Goal: Task Accomplishment & Management: Use online tool/utility

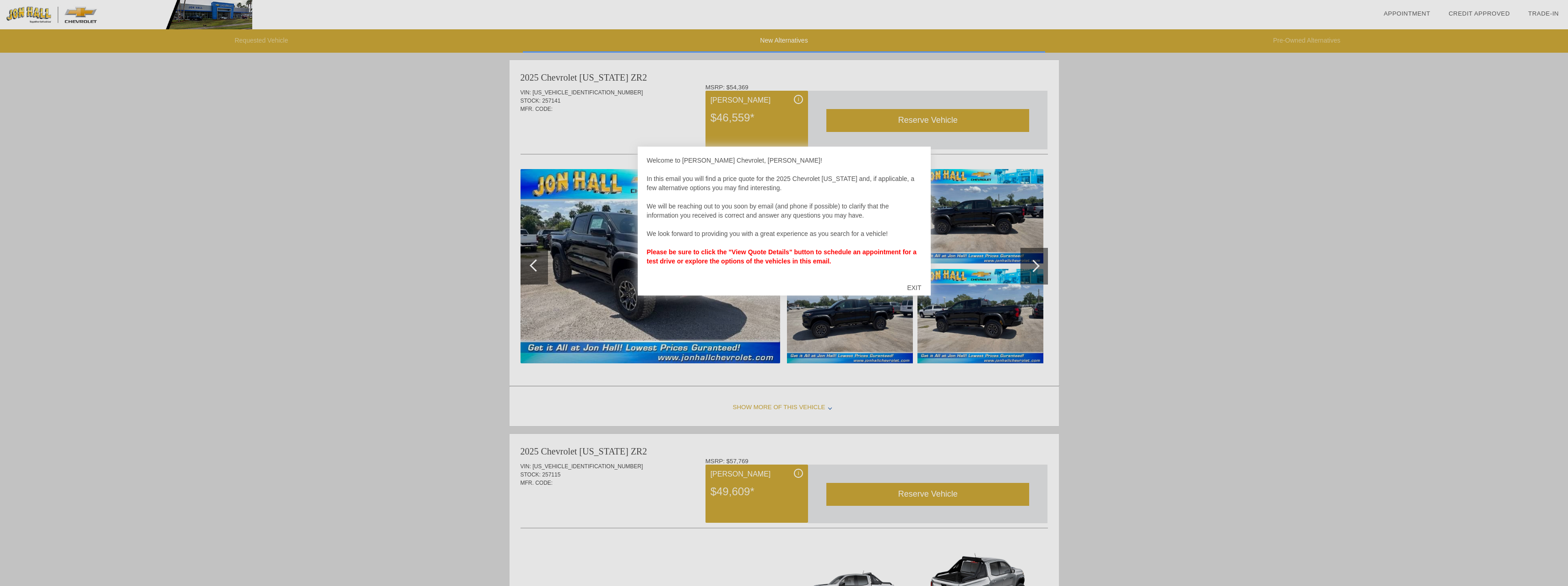
scroll to position [3, 0]
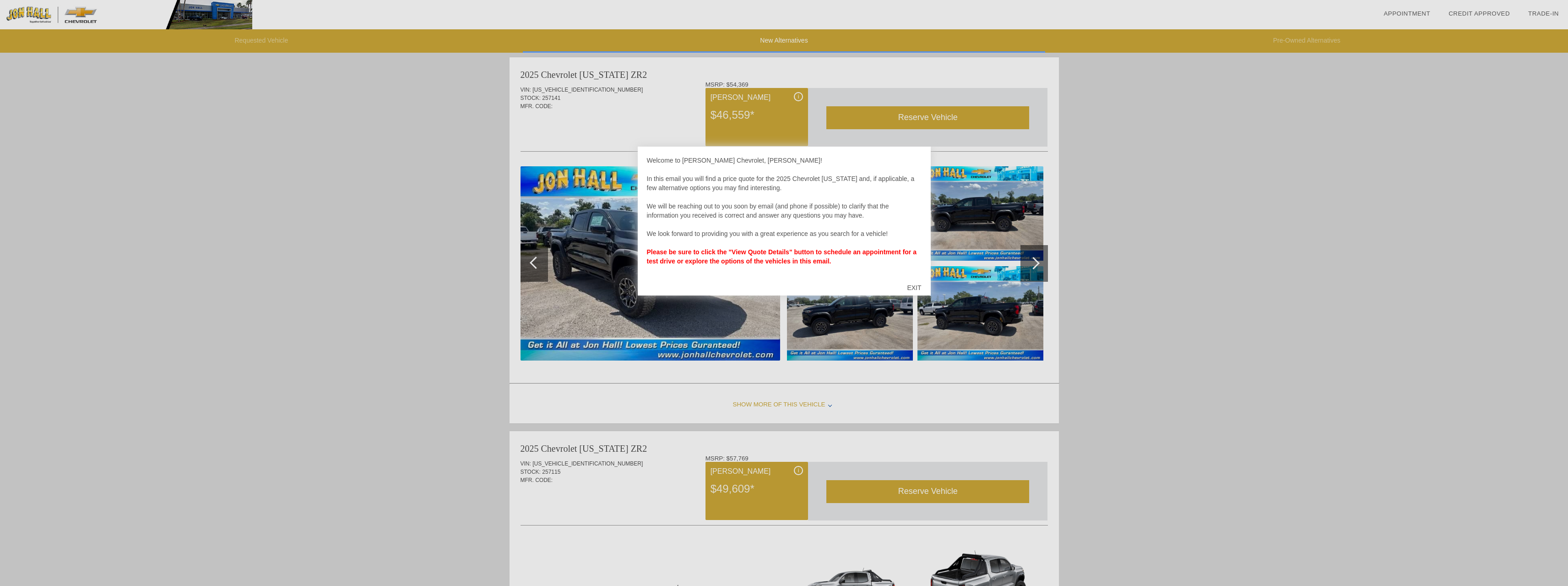
click at [915, 285] on div "EXIT" at bounding box center [915, 287] width 33 height 27
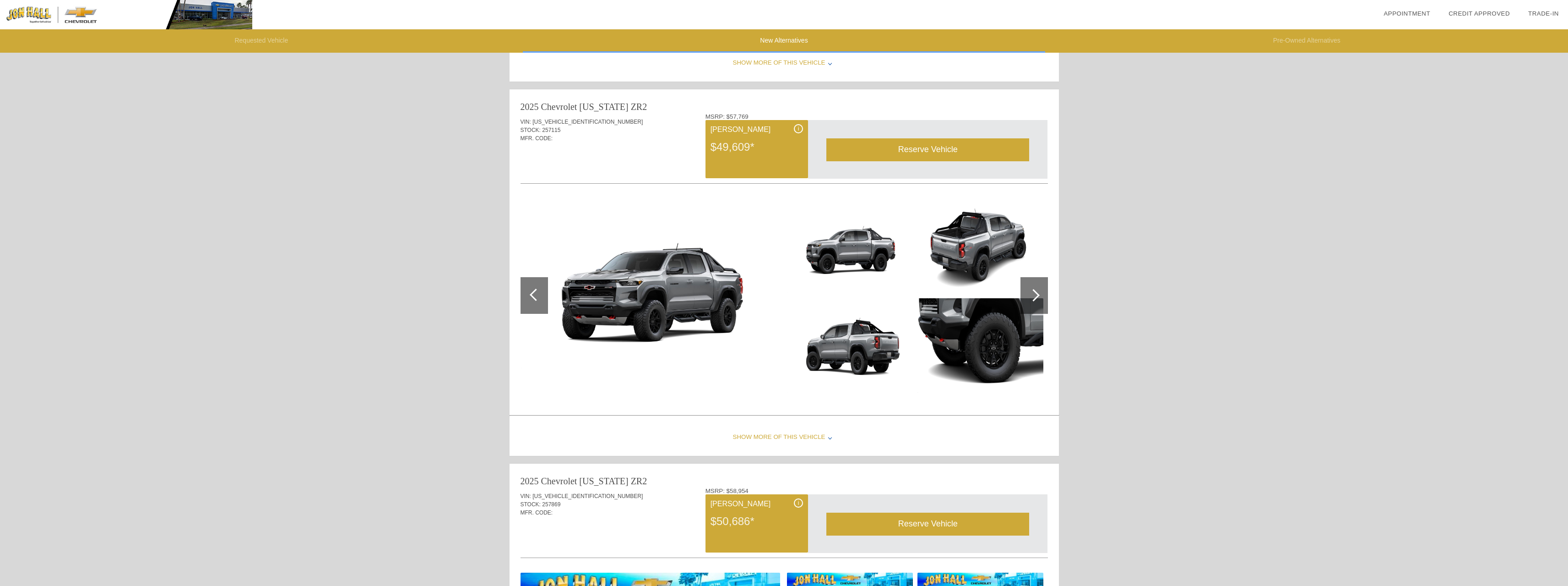
scroll to position [687, 0]
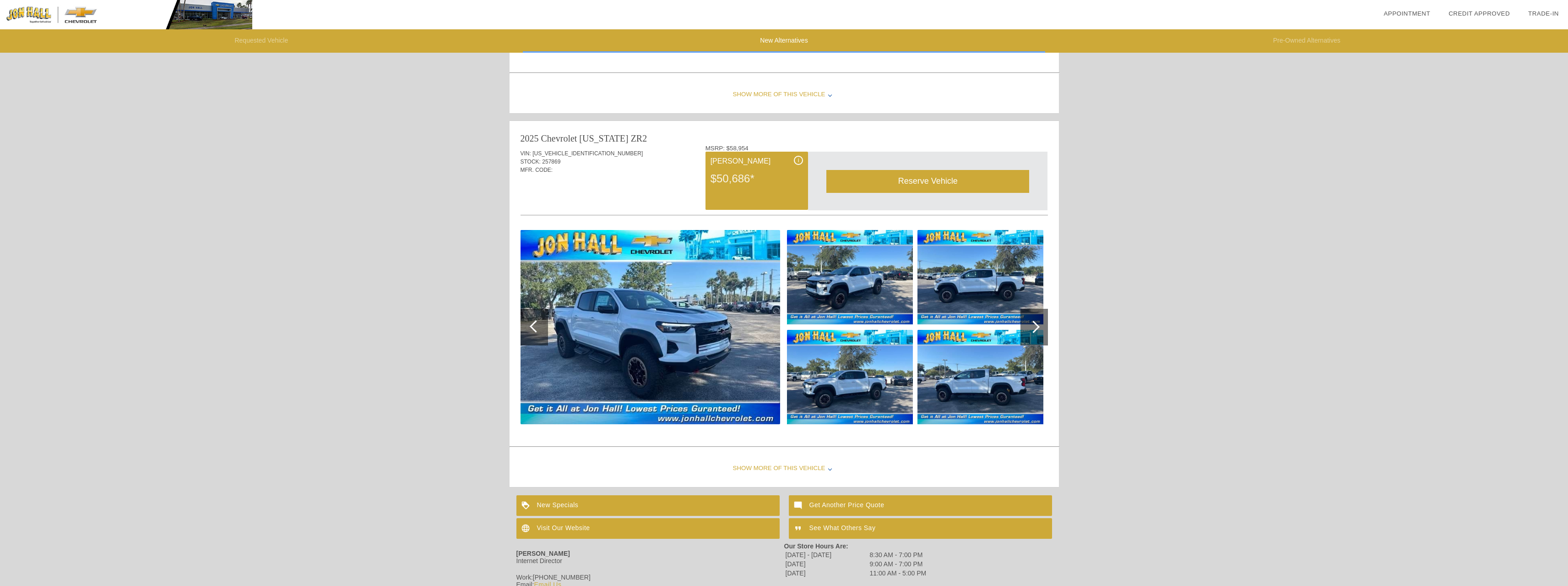
click at [671, 328] on img at bounding box center [650, 327] width 259 height 194
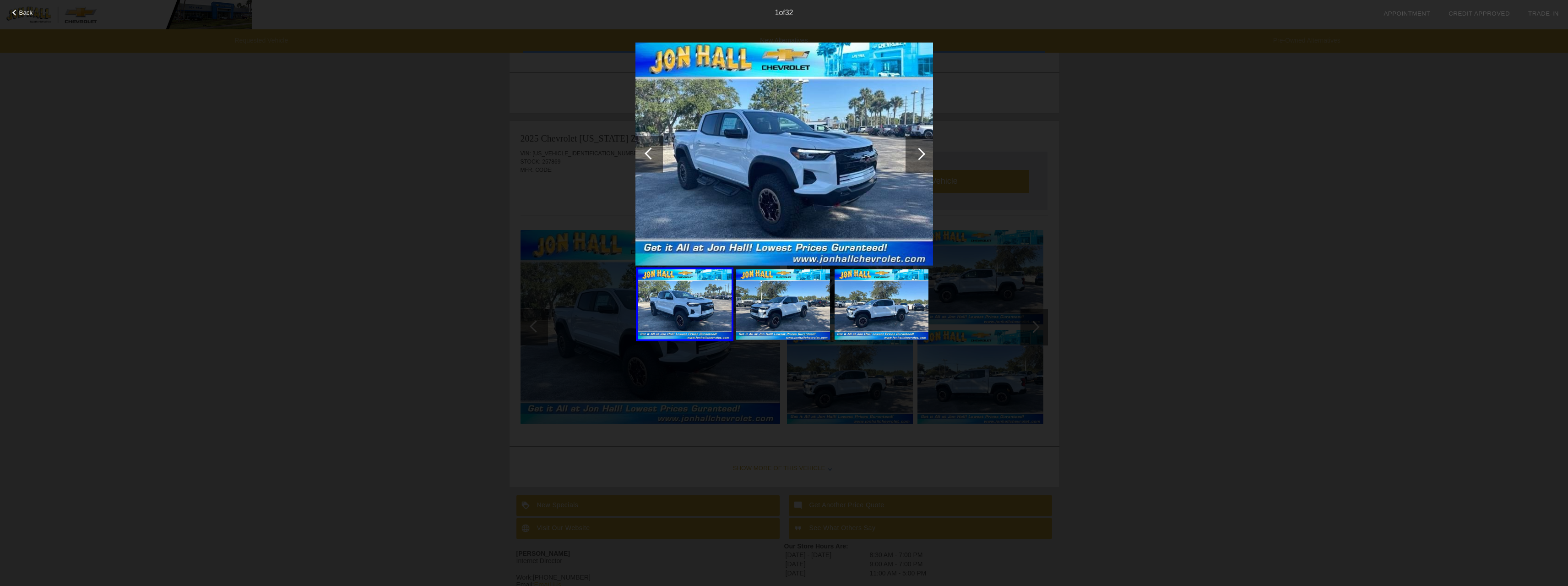
click at [769, 170] on img at bounding box center [784, 154] width 298 height 223
click at [769, 171] on img at bounding box center [784, 154] width 298 height 223
click at [924, 155] on div at bounding box center [918, 153] width 13 height 13
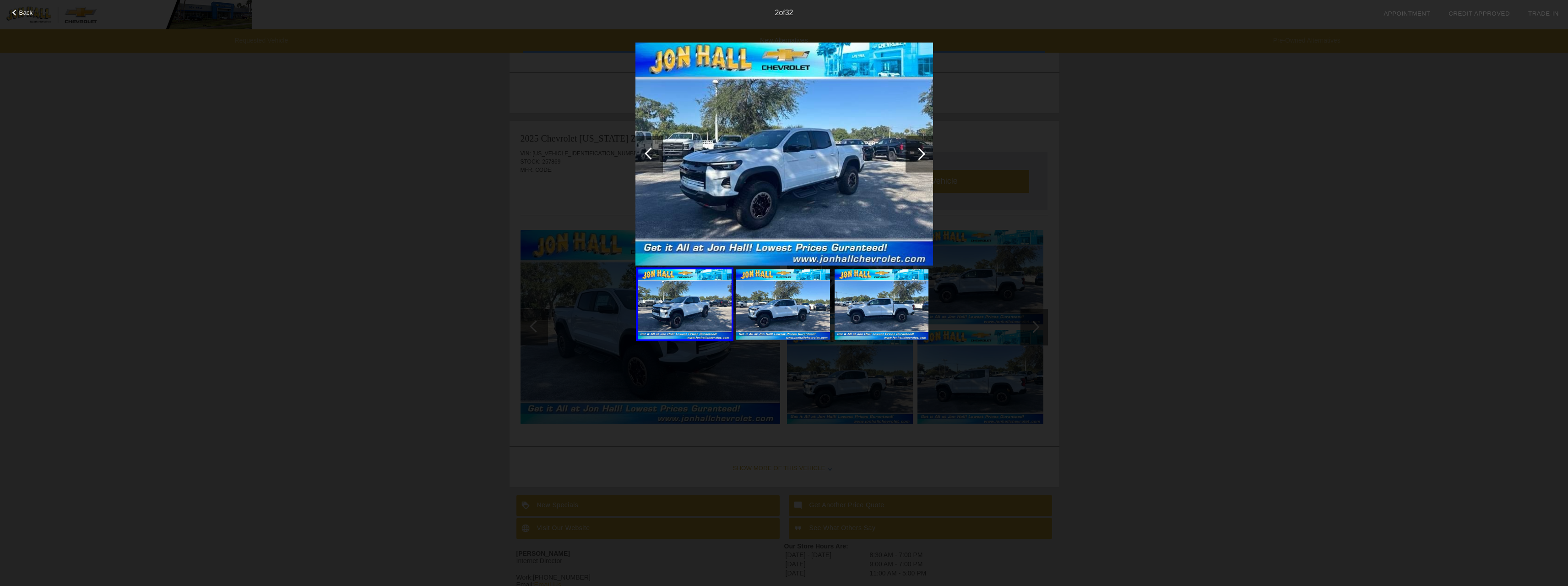
click at [921, 156] on div at bounding box center [918, 153] width 13 height 13
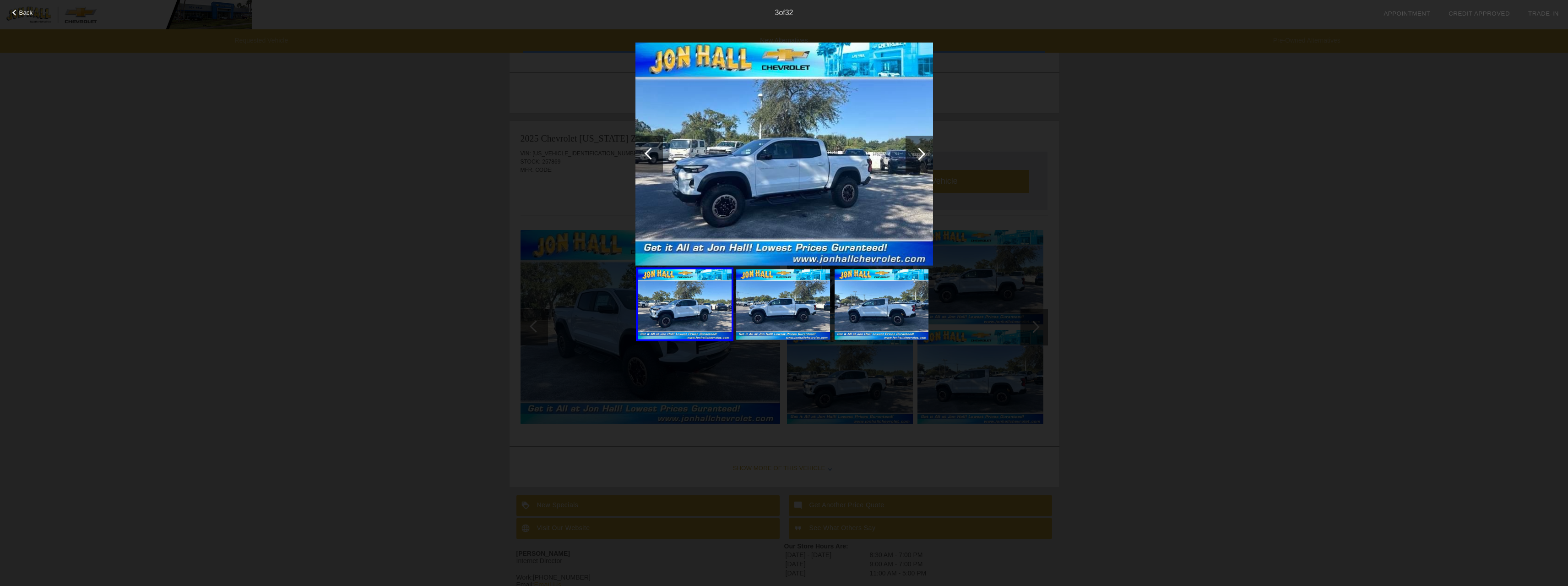
click at [921, 156] on div at bounding box center [918, 153] width 13 height 13
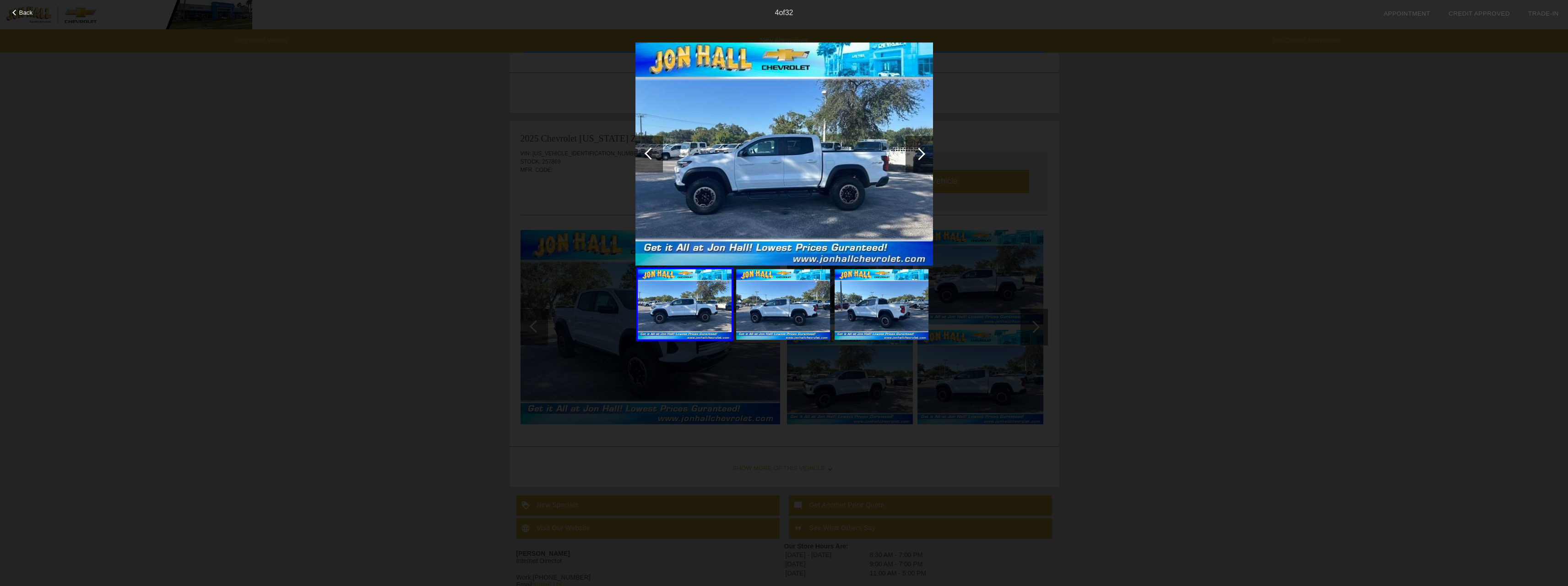
click at [921, 156] on div at bounding box center [918, 153] width 13 height 13
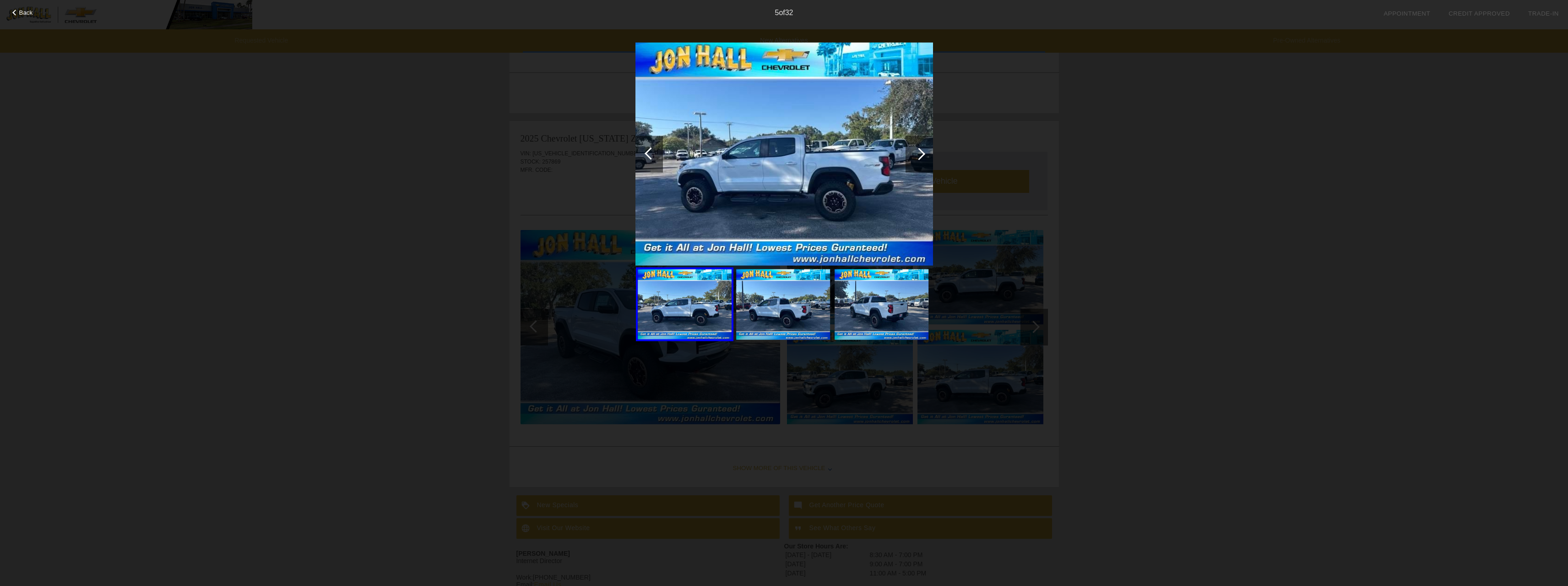
click at [921, 156] on div at bounding box center [918, 153] width 13 height 13
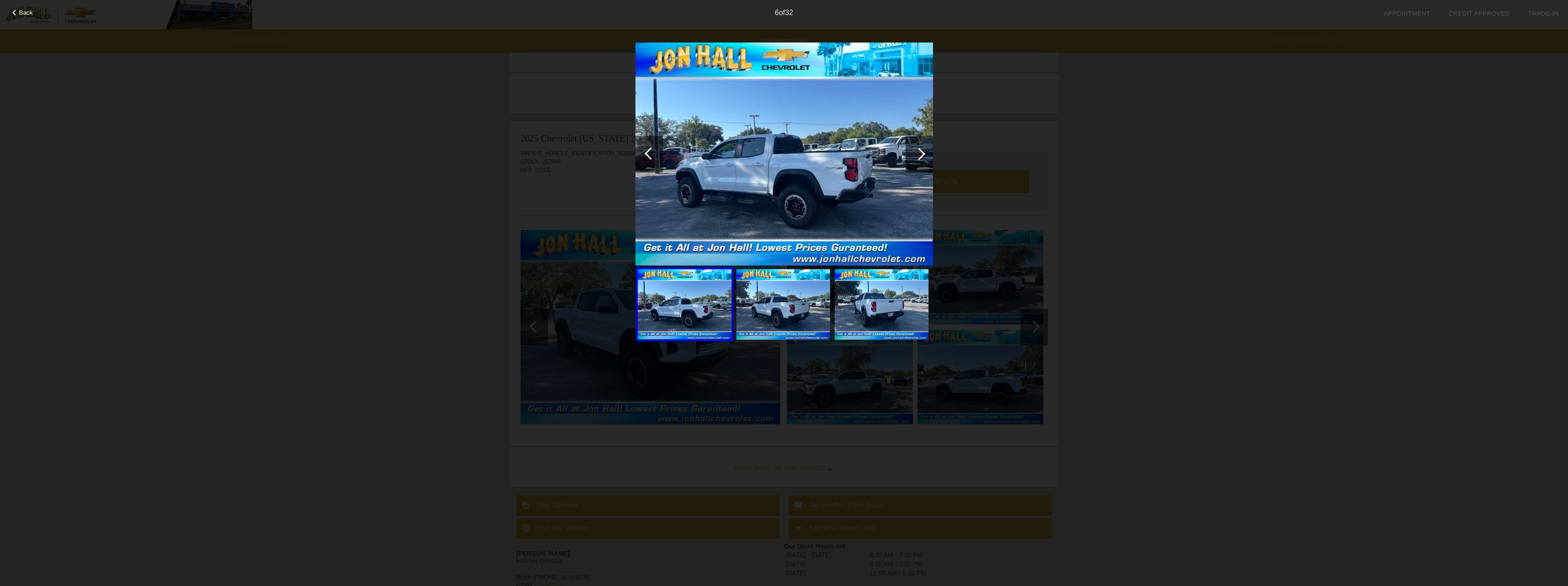
click at [921, 156] on div at bounding box center [918, 153] width 13 height 13
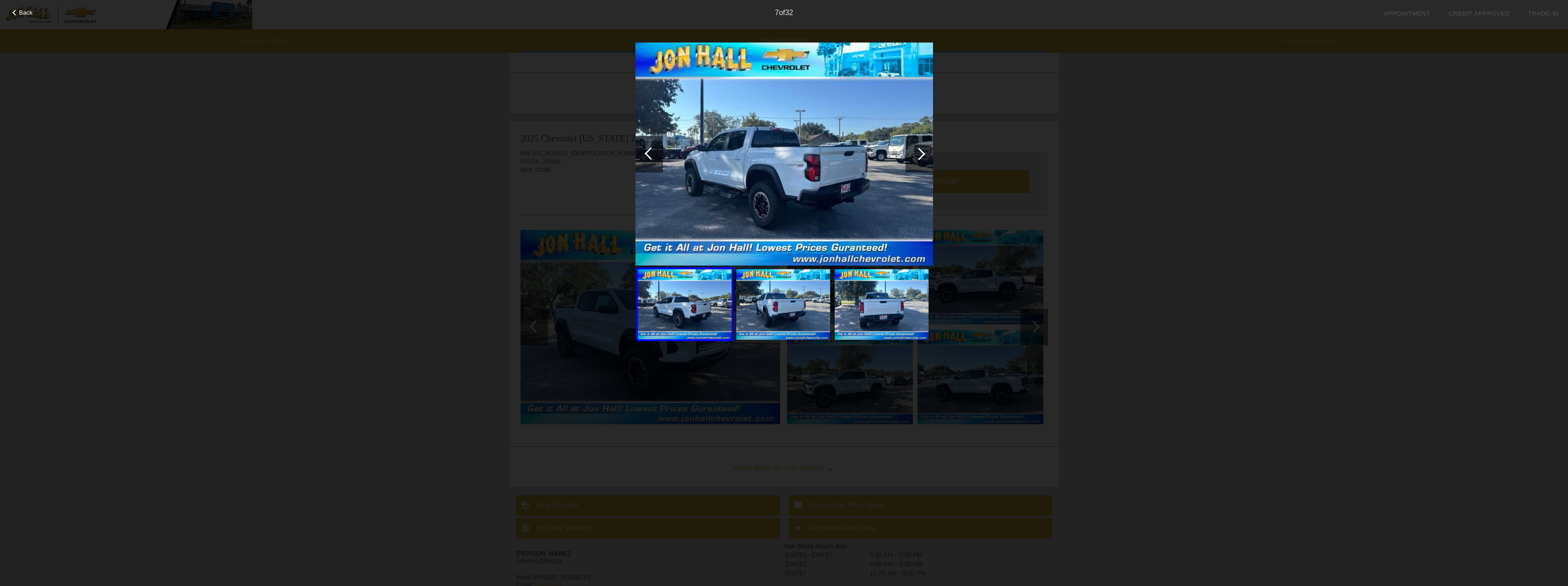
click at [921, 156] on div at bounding box center [918, 153] width 13 height 13
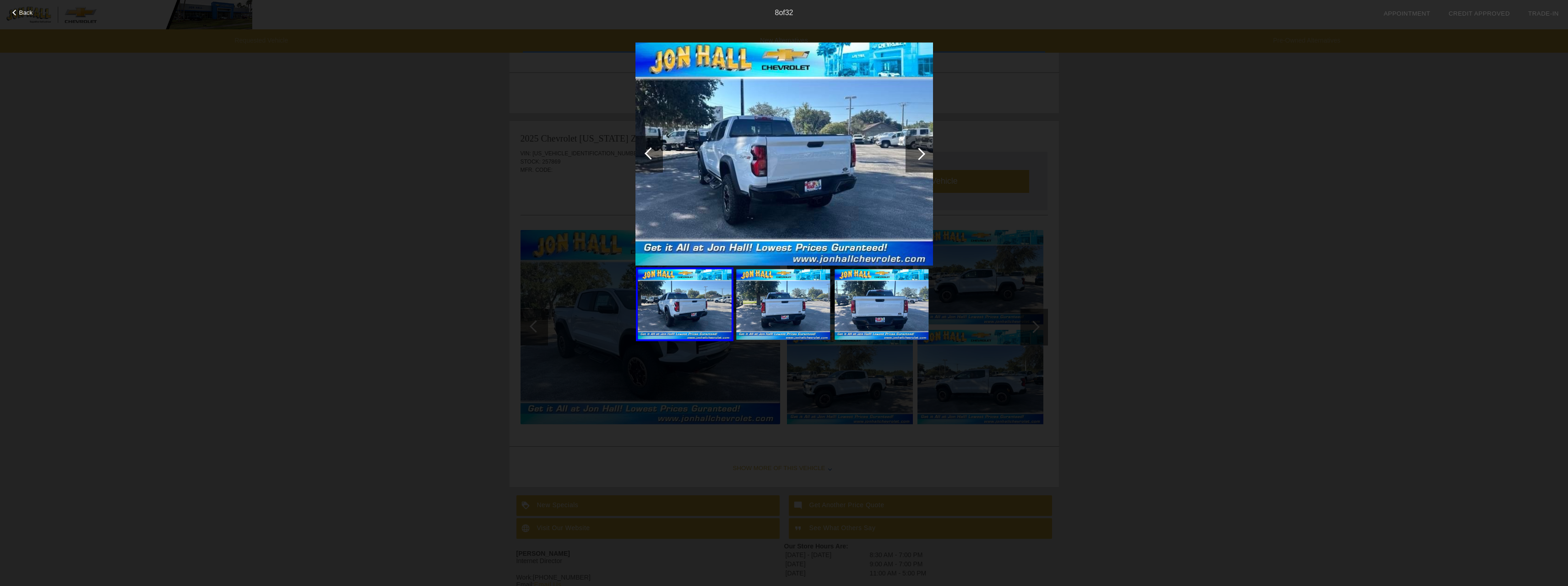
click at [920, 156] on div at bounding box center [918, 153] width 13 height 13
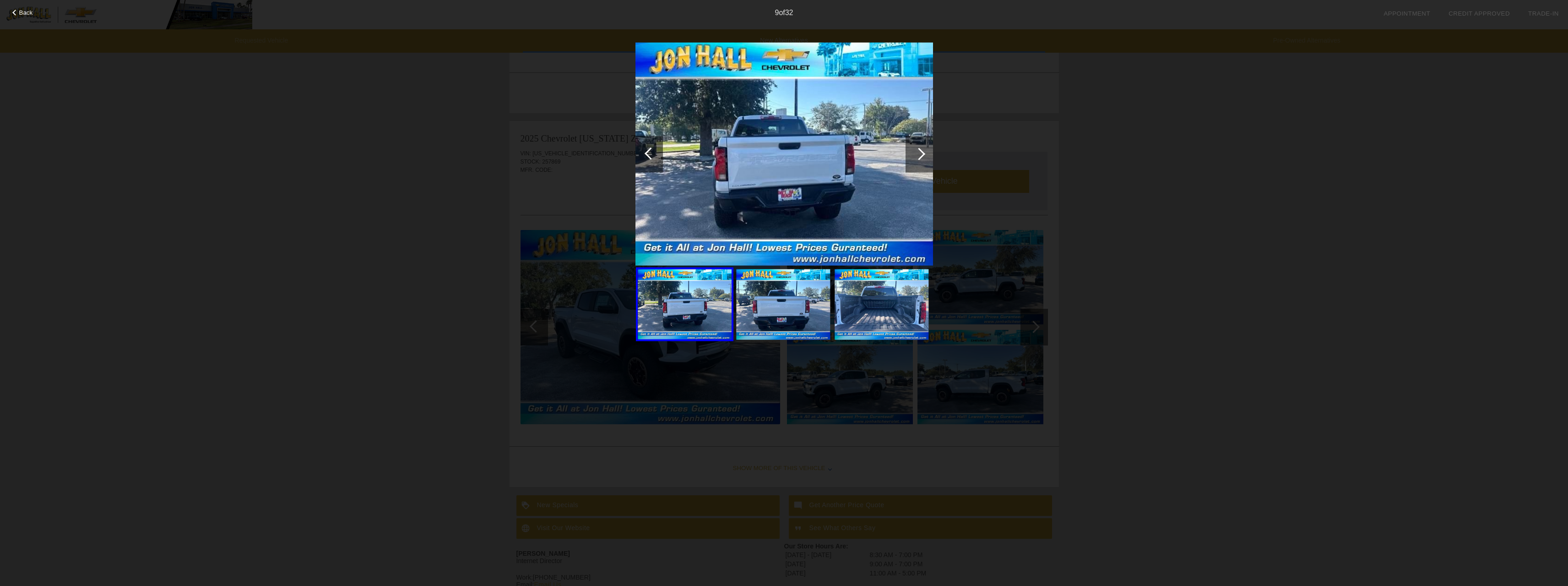
click at [920, 156] on div at bounding box center [918, 153] width 13 height 13
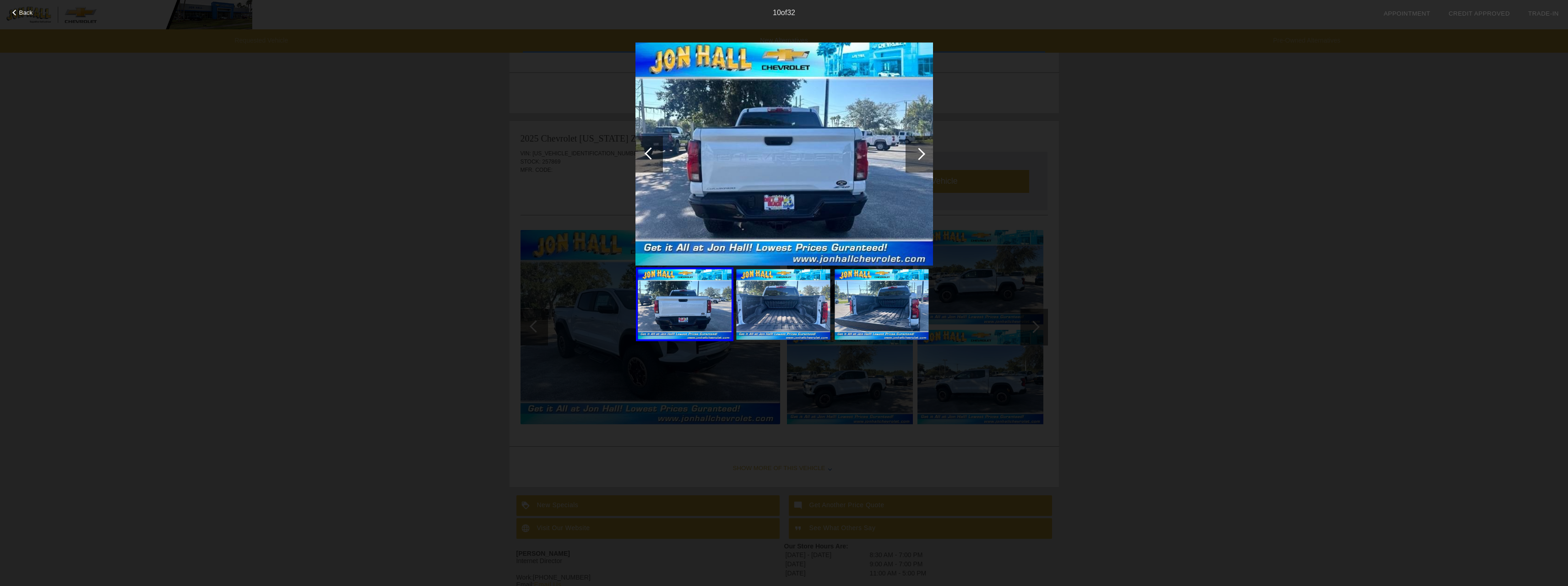
click at [920, 156] on div at bounding box center [918, 153] width 13 height 13
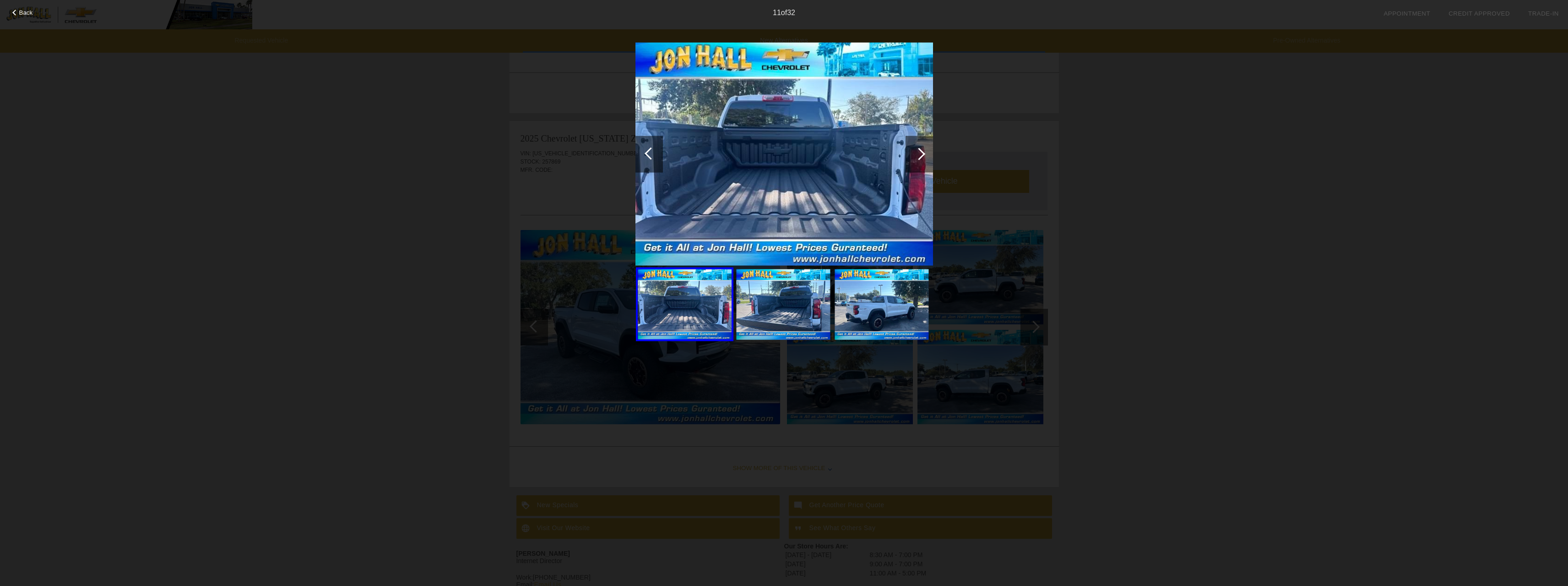
click at [920, 156] on div at bounding box center [918, 153] width 13 height 13
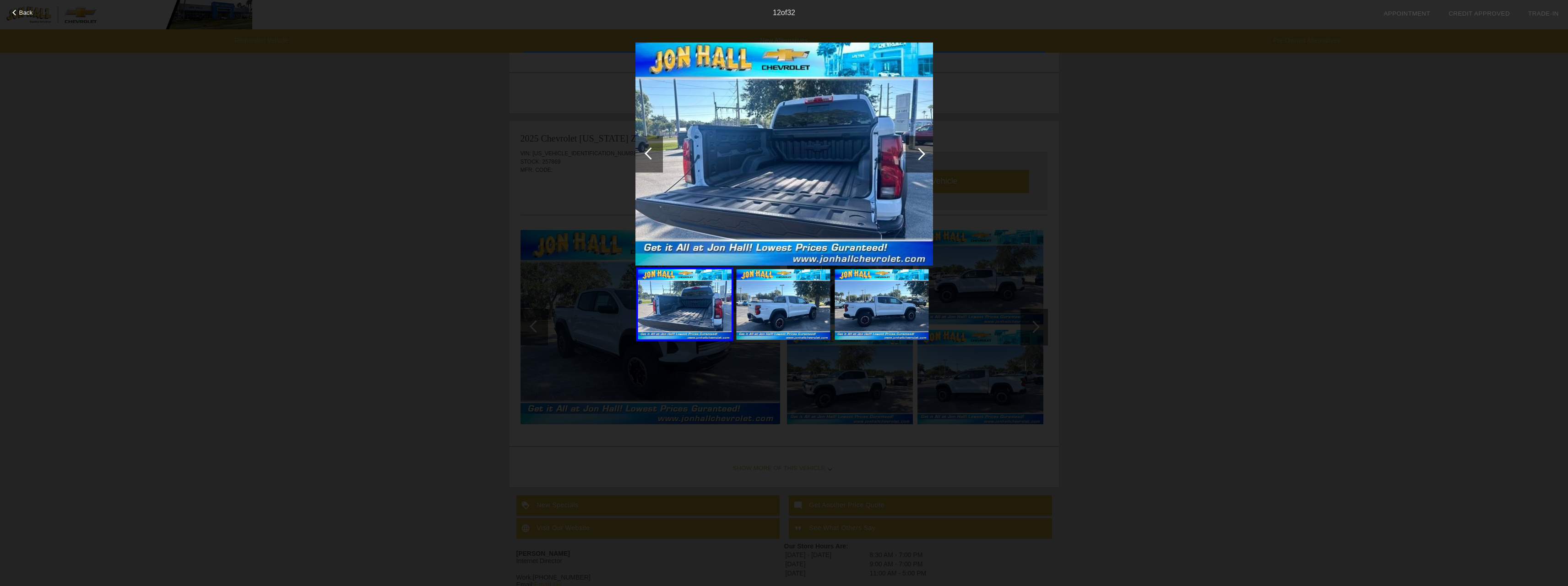
click at [920, 156] on div at bounding box center [918, 153] width 13 height 13
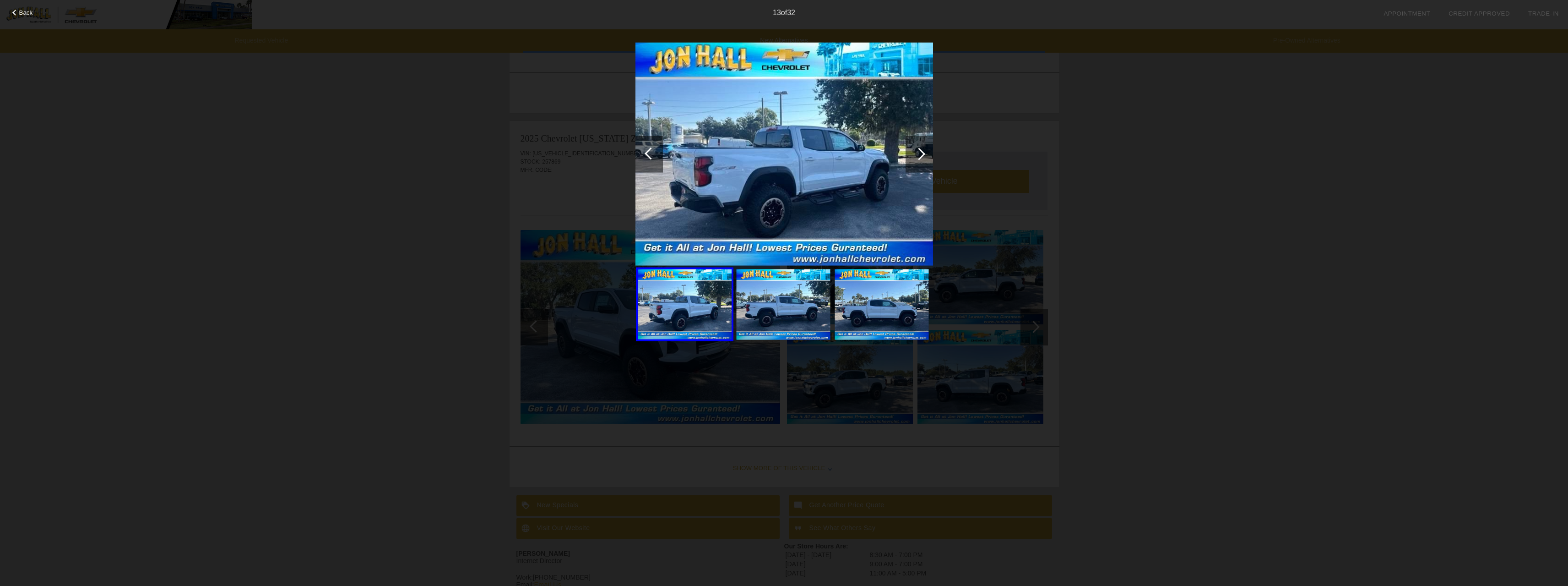
click at [920, 156] on div at bounding box center [918, 153] width 13 height 13
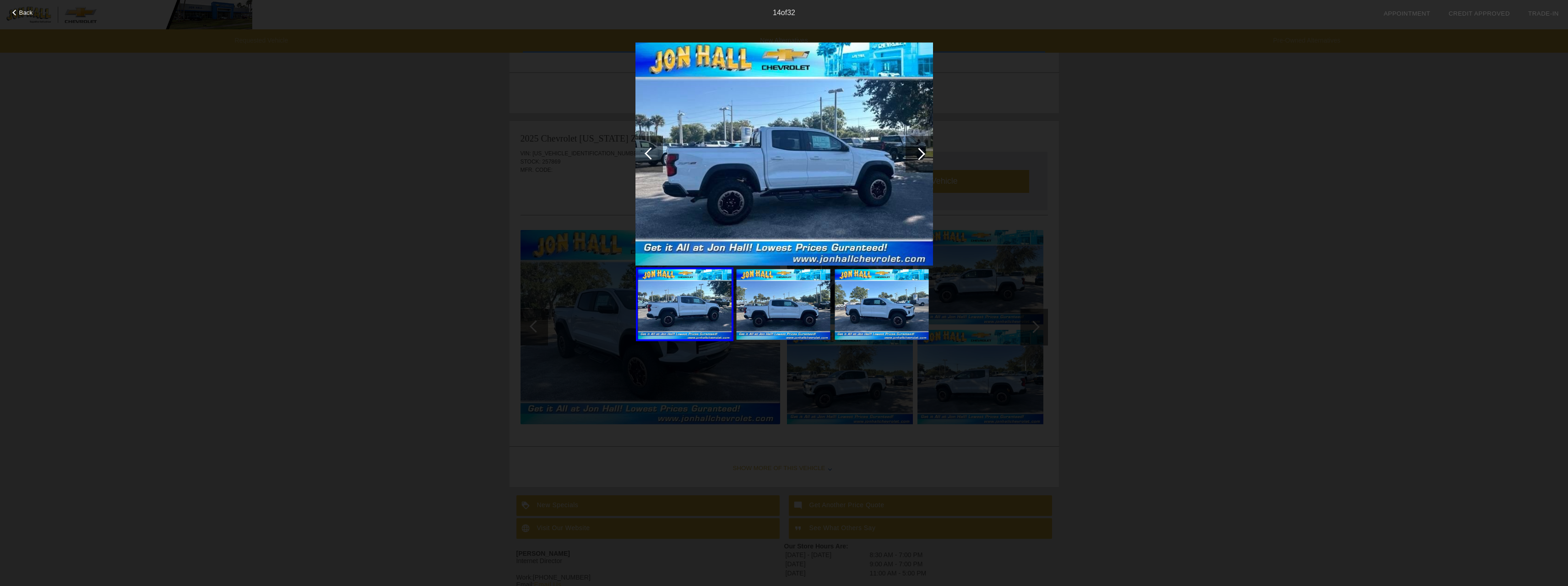
click at [920, 156] on div at bounding box center [918, 153] width 13 height 13
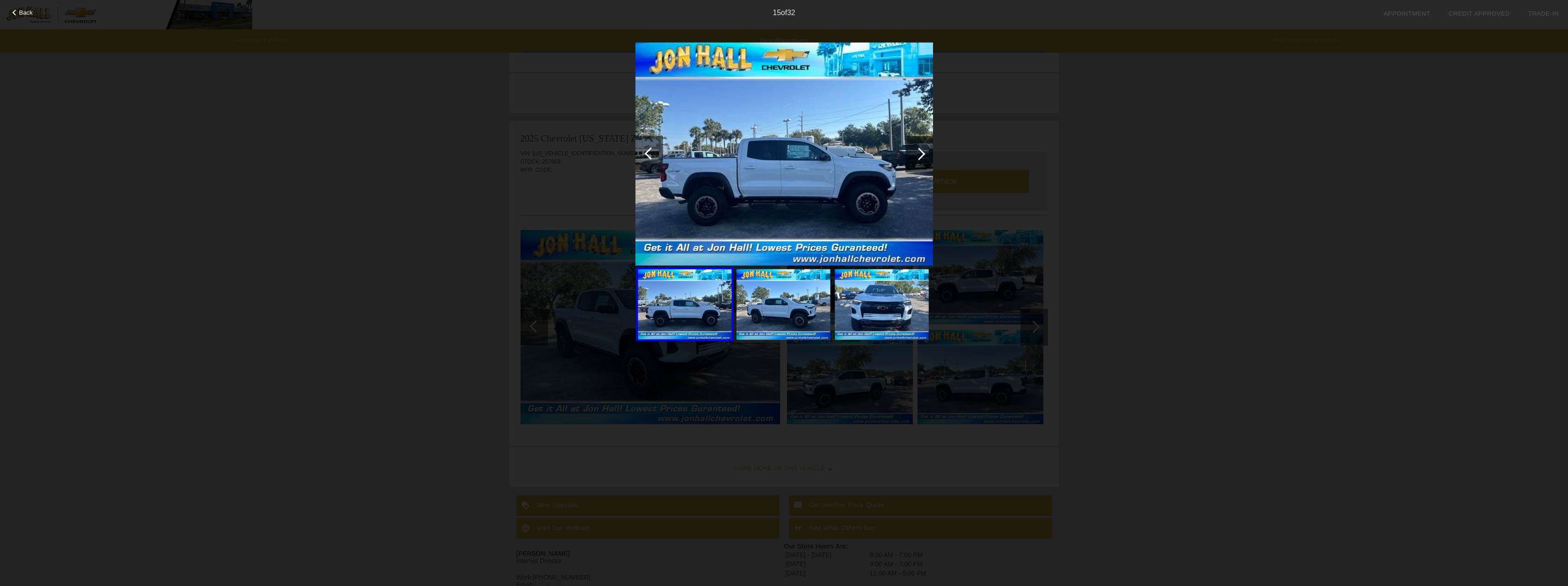
click at [920, 156] on div at bounding box center [918, 153] width 13 height 13
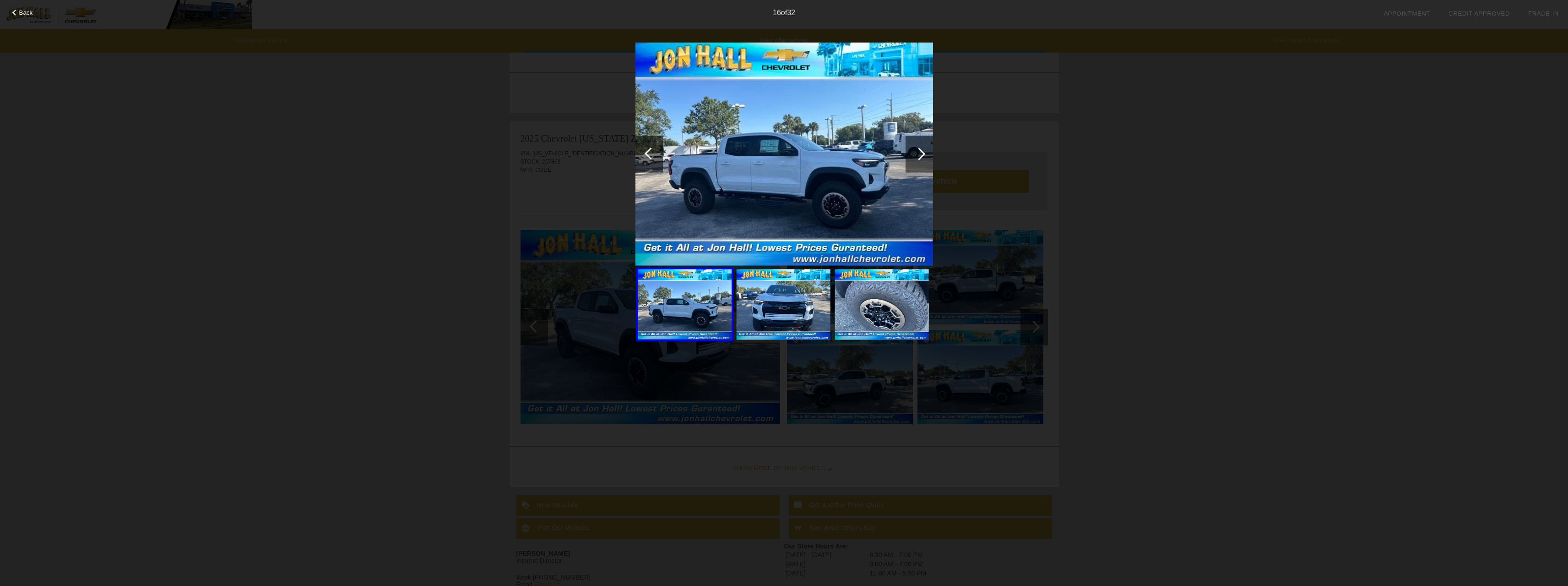
click at [920, 156] on div at bounding box center [918, 153] width 13 height 13
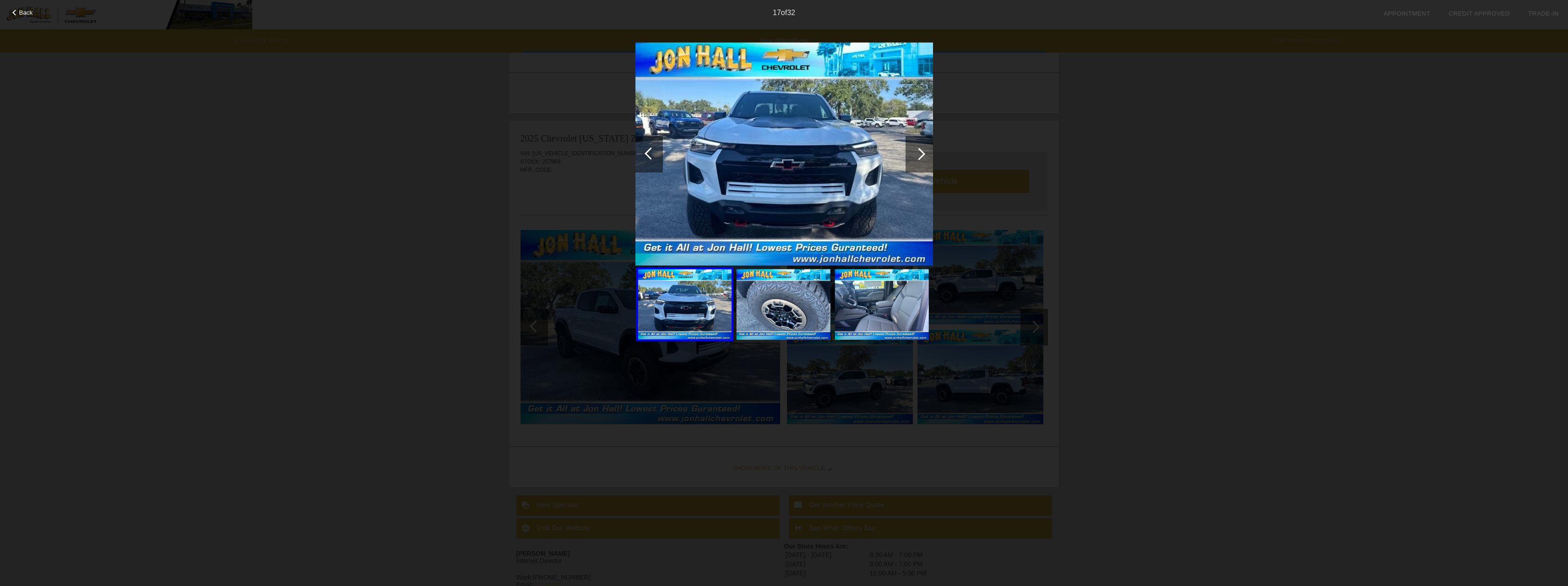
click at [1222, 133] on div "Back 17 of 32" at bounding box center [784, 293] width 1568 height 586
click at [16, 11] on div at bounding box center [15, 13] width 6 height 6
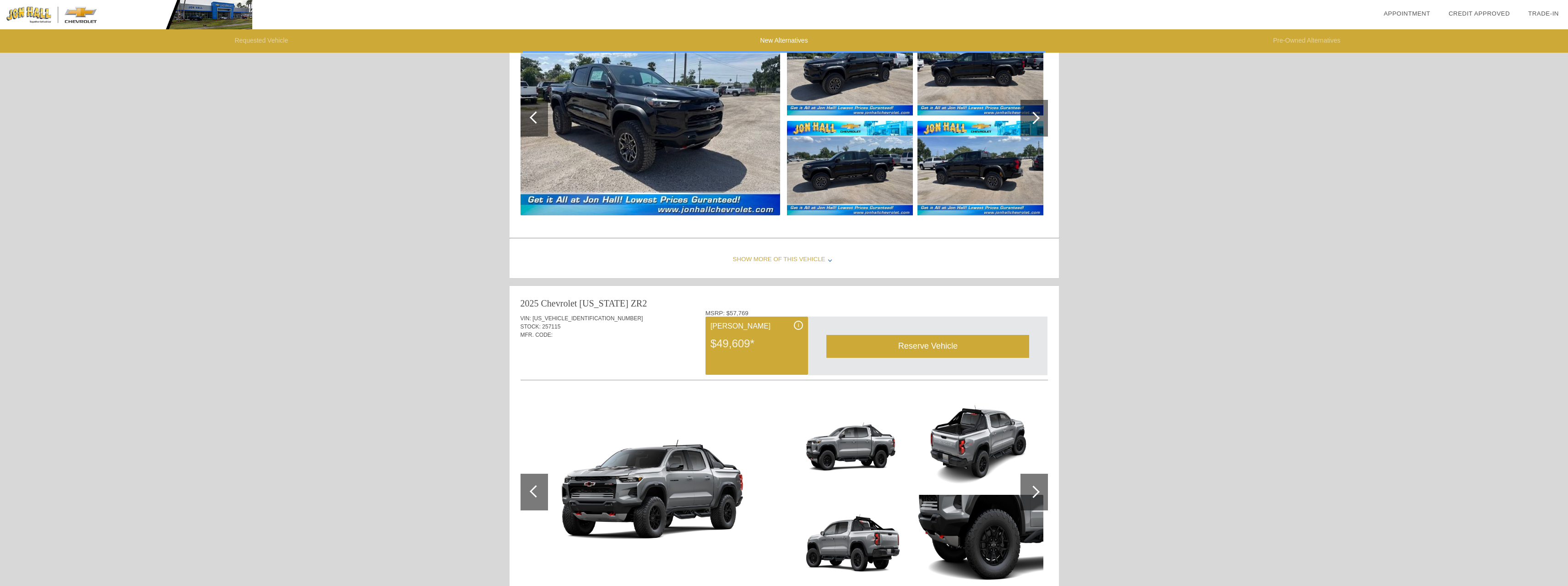
scroll to position [0, 0]
